Goal: Task Accomplishment & Management: Manage account settings

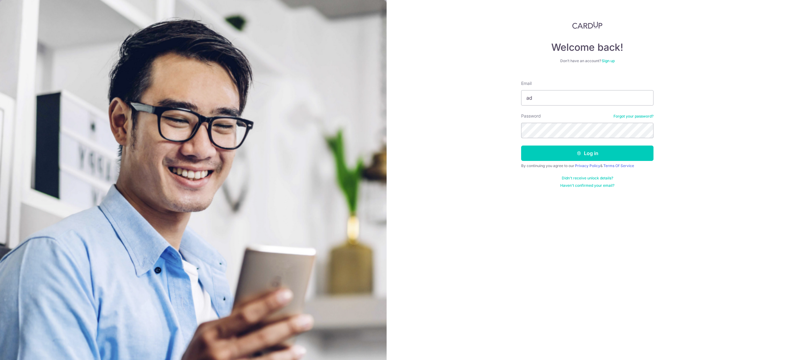
type input "[PERSON_NAME][EMAIL_ADDRESS][DOMAIN_NAME]"
click at [521, 146] on button "Log in" at bounding box center [587, 153] width 132 height 15
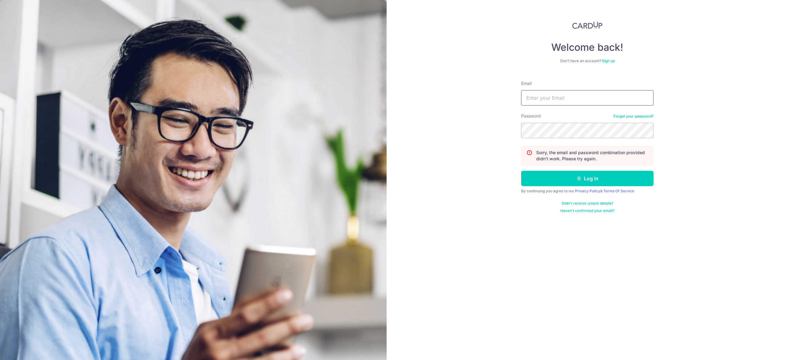
click at [574, 98] on input "Email" at bounding box center [587, 97] width 132 height 15
type input "[PERSON_NAME][EMAIL_ADDRESS][DOMAIN_NAME]"
click at [521, 171] on button "Log in" at bounding box center [587, 178] width 132 height 15
